Goal: Check status: Check status

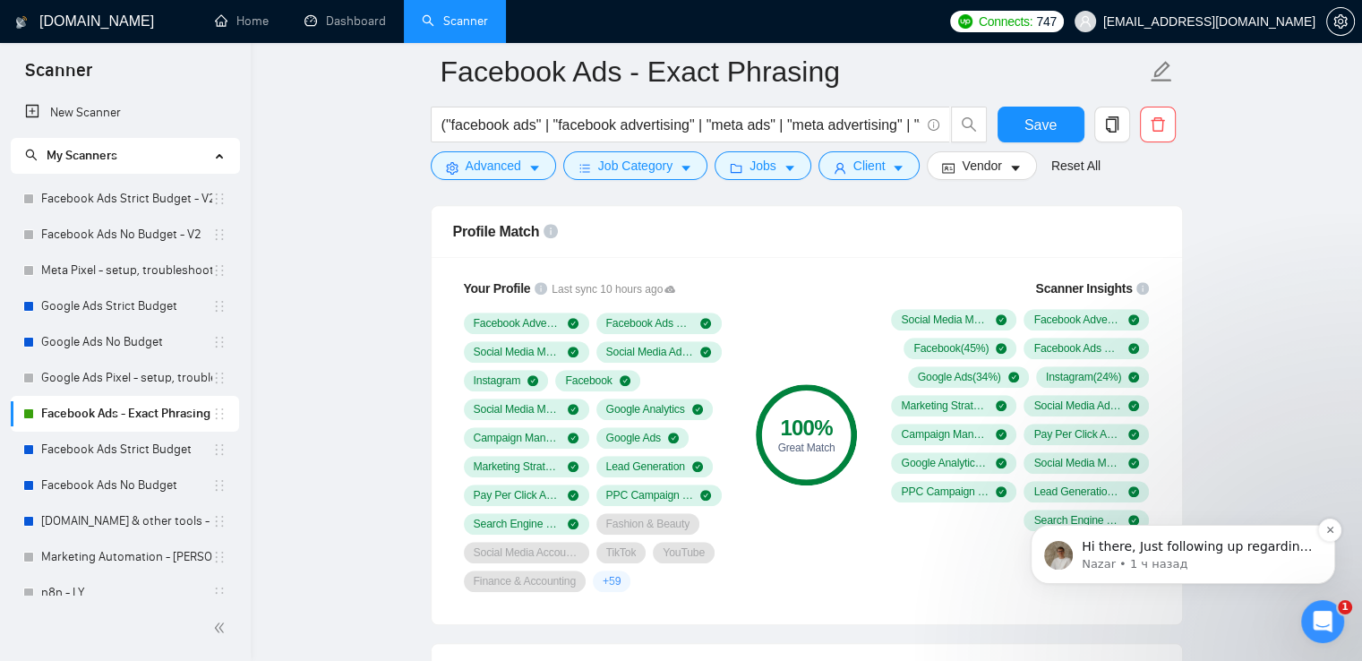
scroll to position [1164, 0]
click at [1329, 528] on icon "Dismiss notification" at bounding box center [1330, 530] width 10 height 10
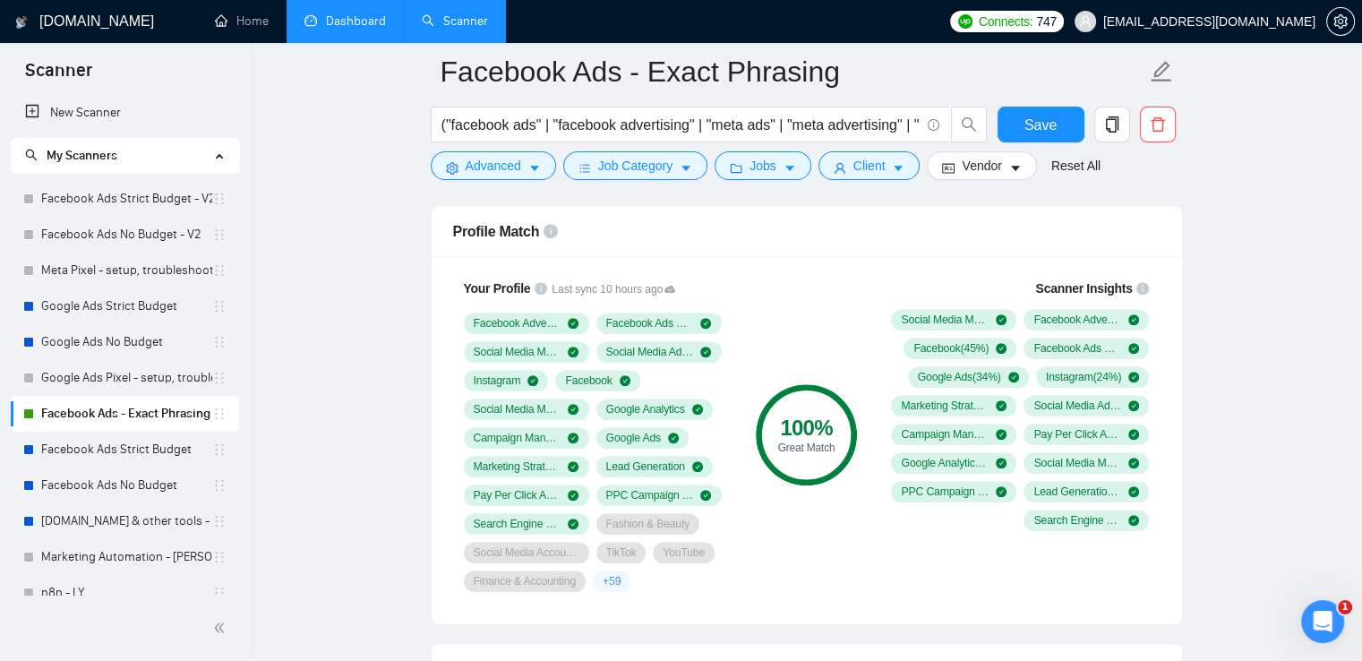
click at [365, 19] on link "Dashboard" at bounding box center [344, 20] width 81 height 15
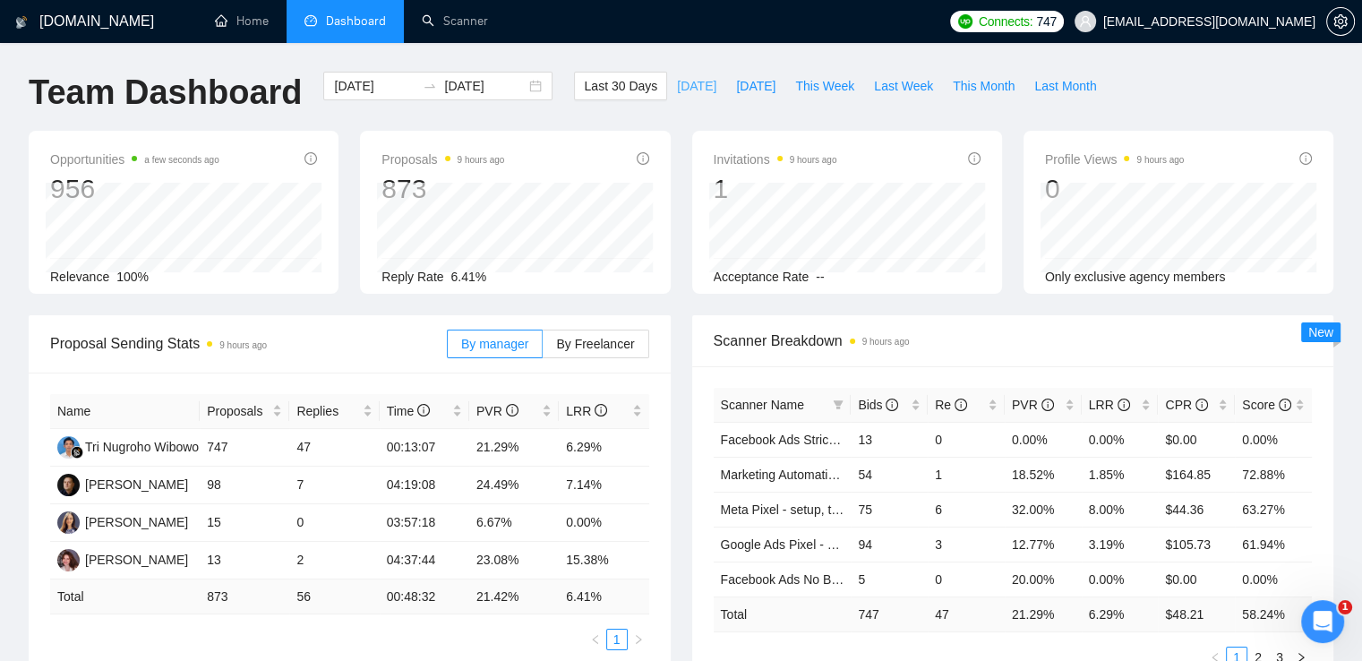
click at [677, 81] on span "[DATE]" at bounding box center [696, 86] width 39 height 20
type input "[DATE]"
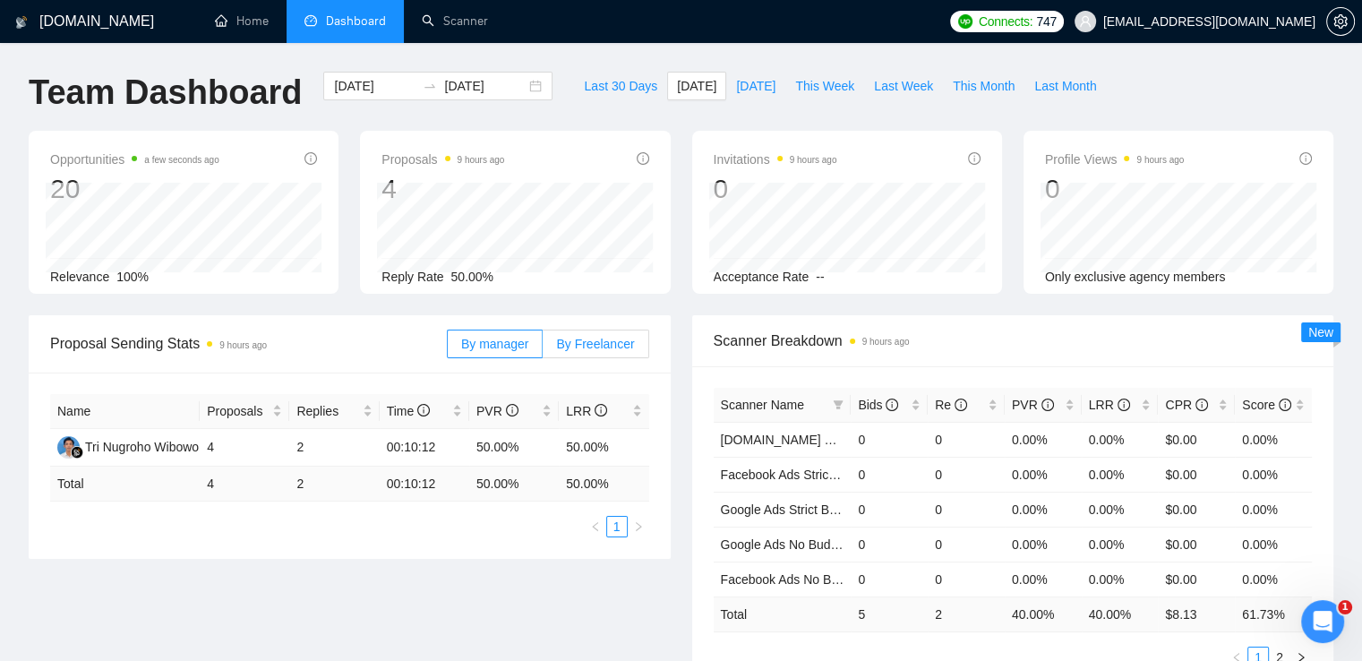
click at [603, 344] on span "By Freelancer" at bounding box center [595, 344] width 78 height 14
click at [543, 348] on input "By Freelancer" at bounding box center [543, 348] width 0 height 0
